Goal: Check status: Check status

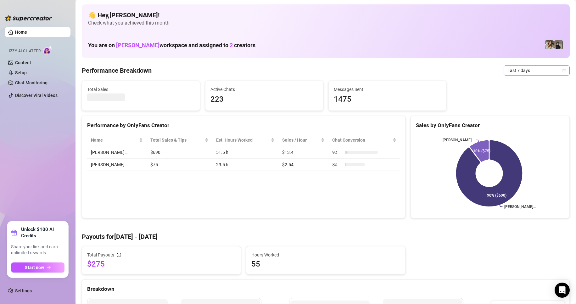
click at [563, 71] on icon "calendar" at bounding box center [565, 71] width 4 height 4
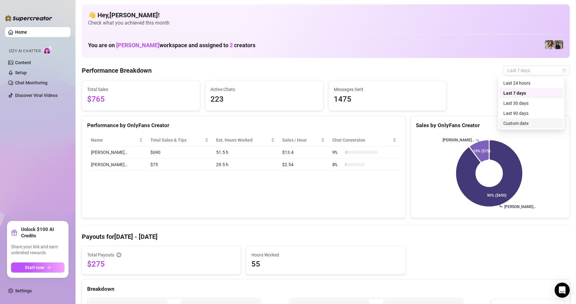
click at [517, 122] on div "Custom date" at bounding box center [532, 123] width 56 height 7
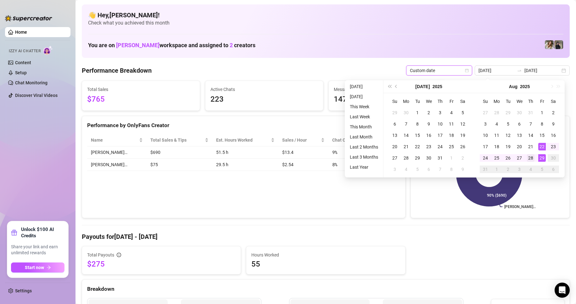
type input "[DATE]"
click at [531, 156] on div "28" at bounding box center [531, 158] width 8 height 8
click at [540, 156] on div "29" at bounding box center [543, 158] width 8 height 8
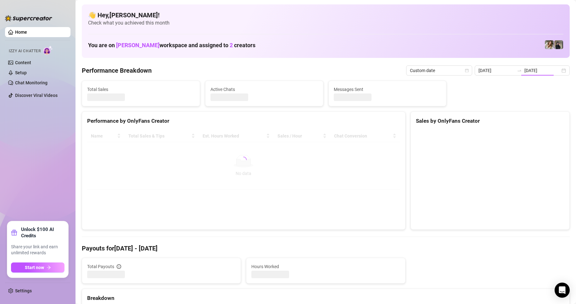
type input "[DATE]"
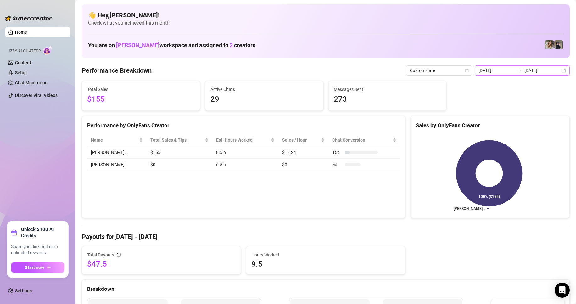
click at [558, 68] on div "[DATE] [DATE]" at bounding box center [522, 70] width 95 height 10
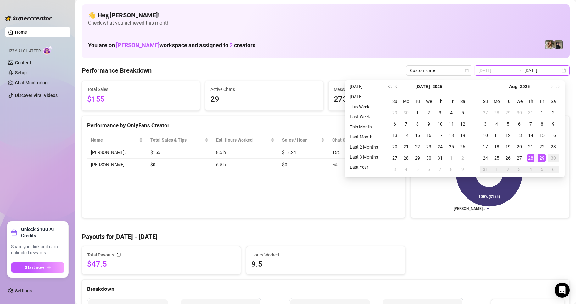
type input "[DATE]"
